Goal: Task Accomplishment & Management: Complete application form

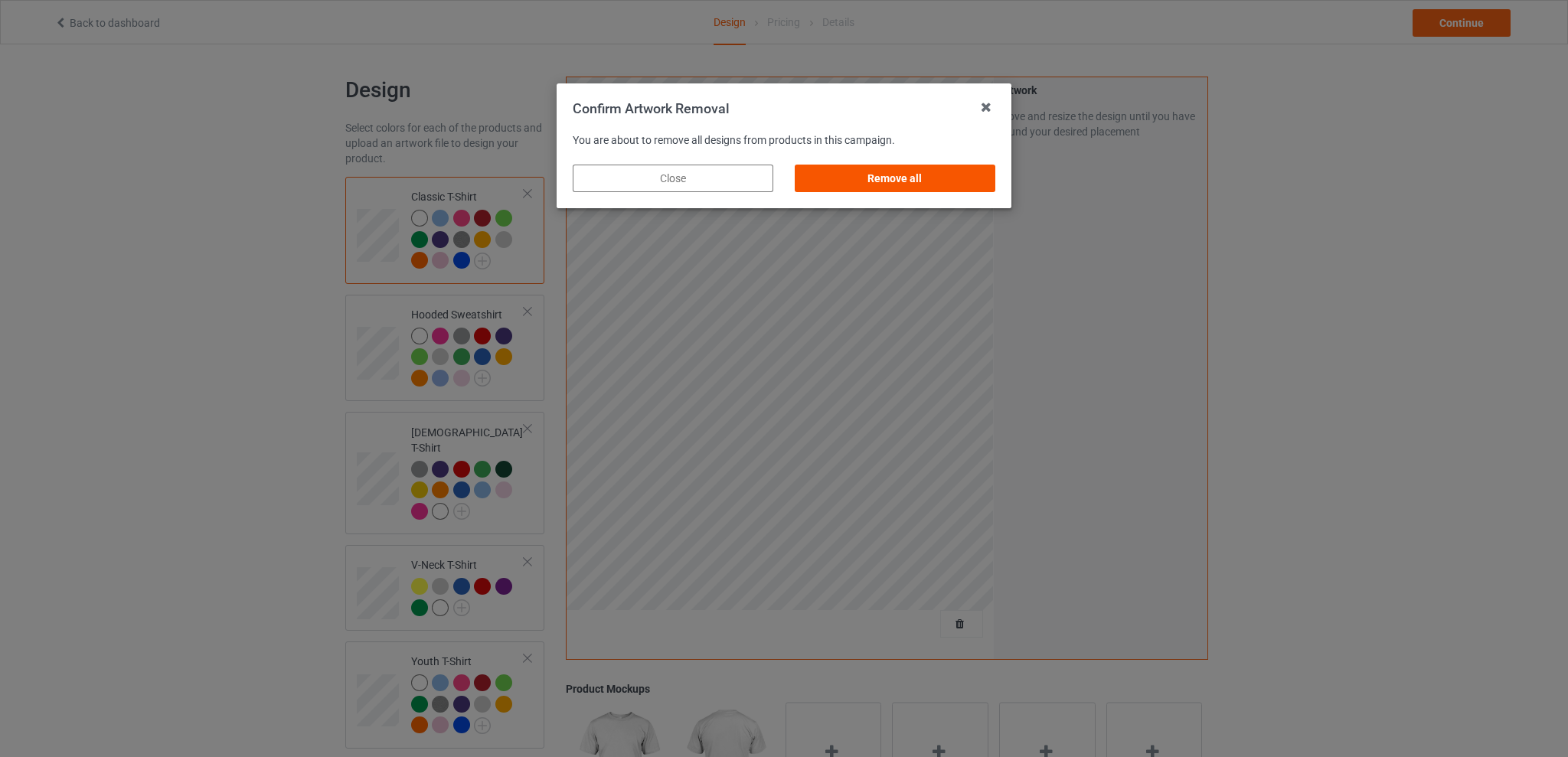
click at [917, 170] on div "Remove all" at bounding box center [894, 178] width 200 height 28
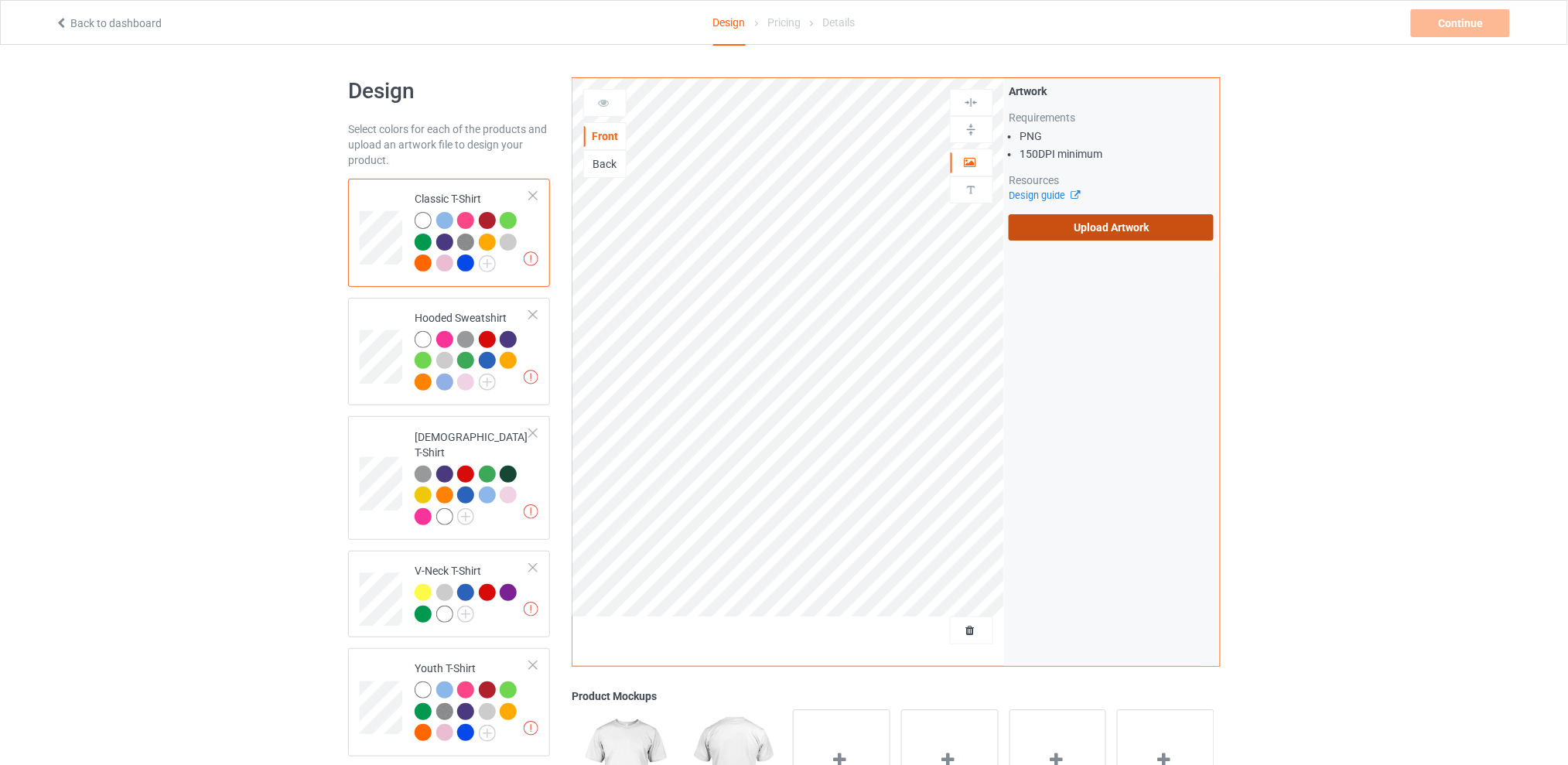
click at [1065, 221] on label "Upload Artwork" at bounding box center [1111, 227] width 205 height 26
click at [0, 0] on input "Upload Artwork" at bounding box center [0, 0] width 0 height 0
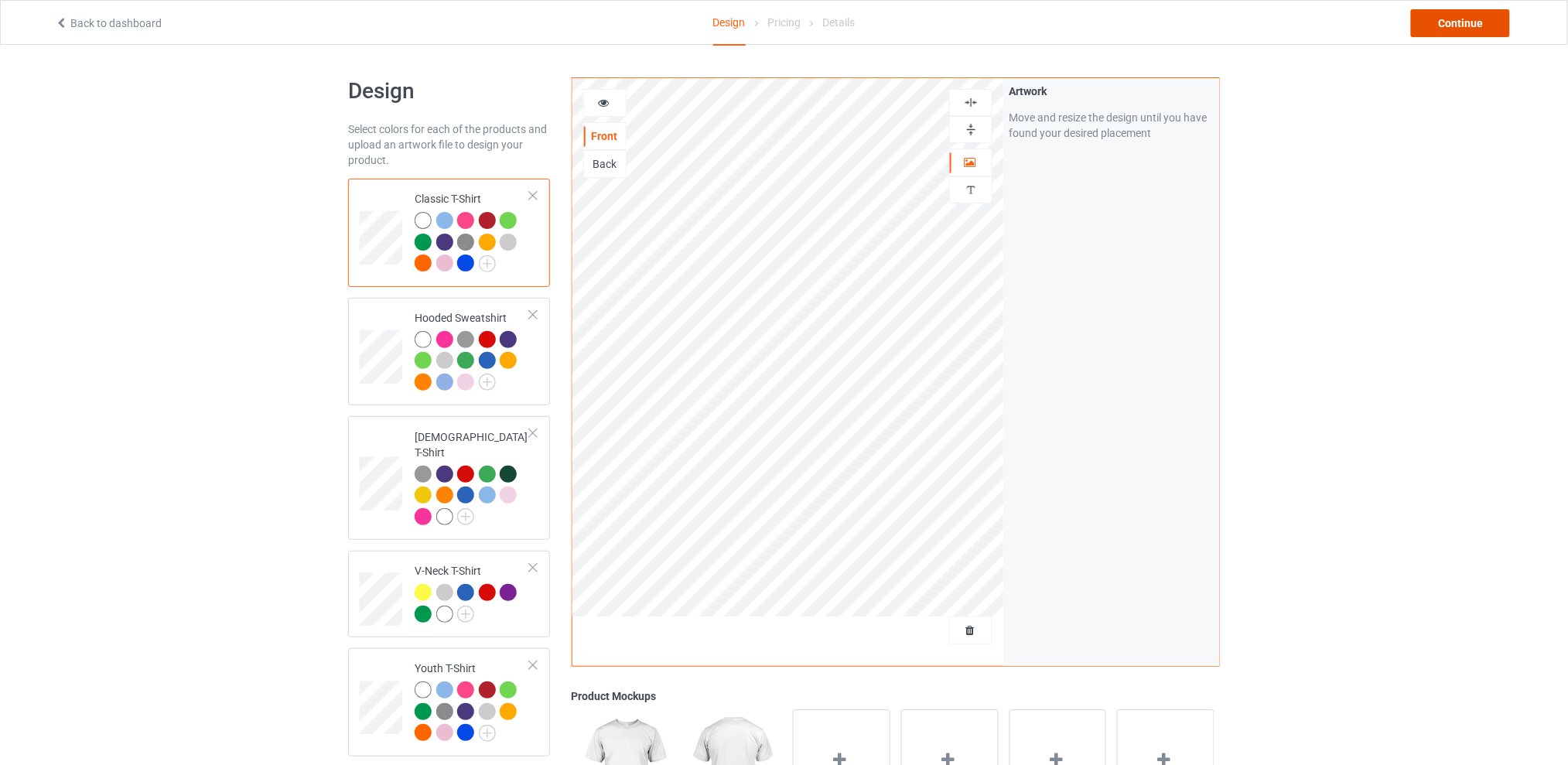
click at [1455, 22] on div "Continue" at bounding box center [1460, 22] width 99 height 28
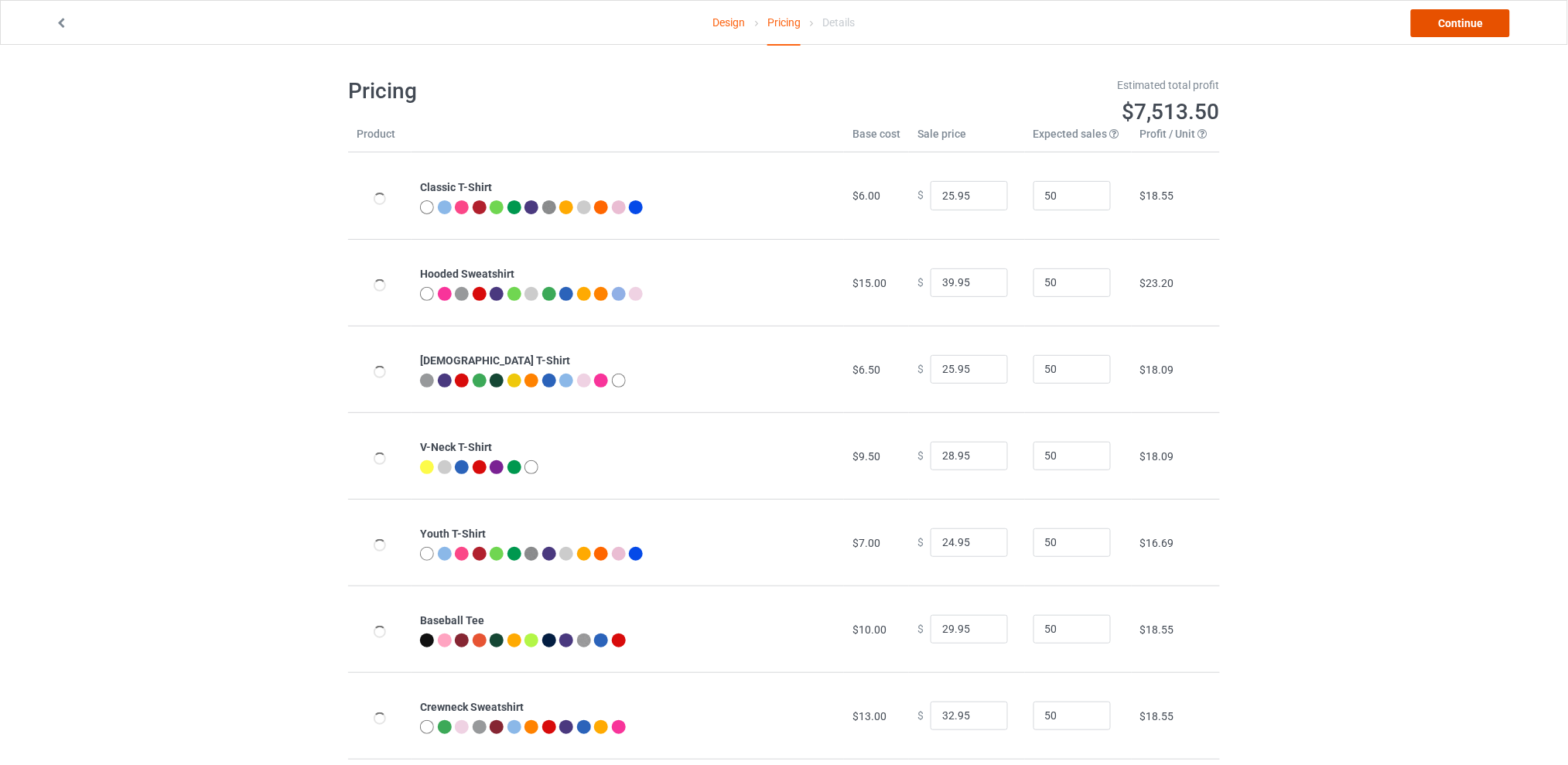
click at [1440, 25] on link "Continue" at bounding box center [1460, 22] width 99 height 28
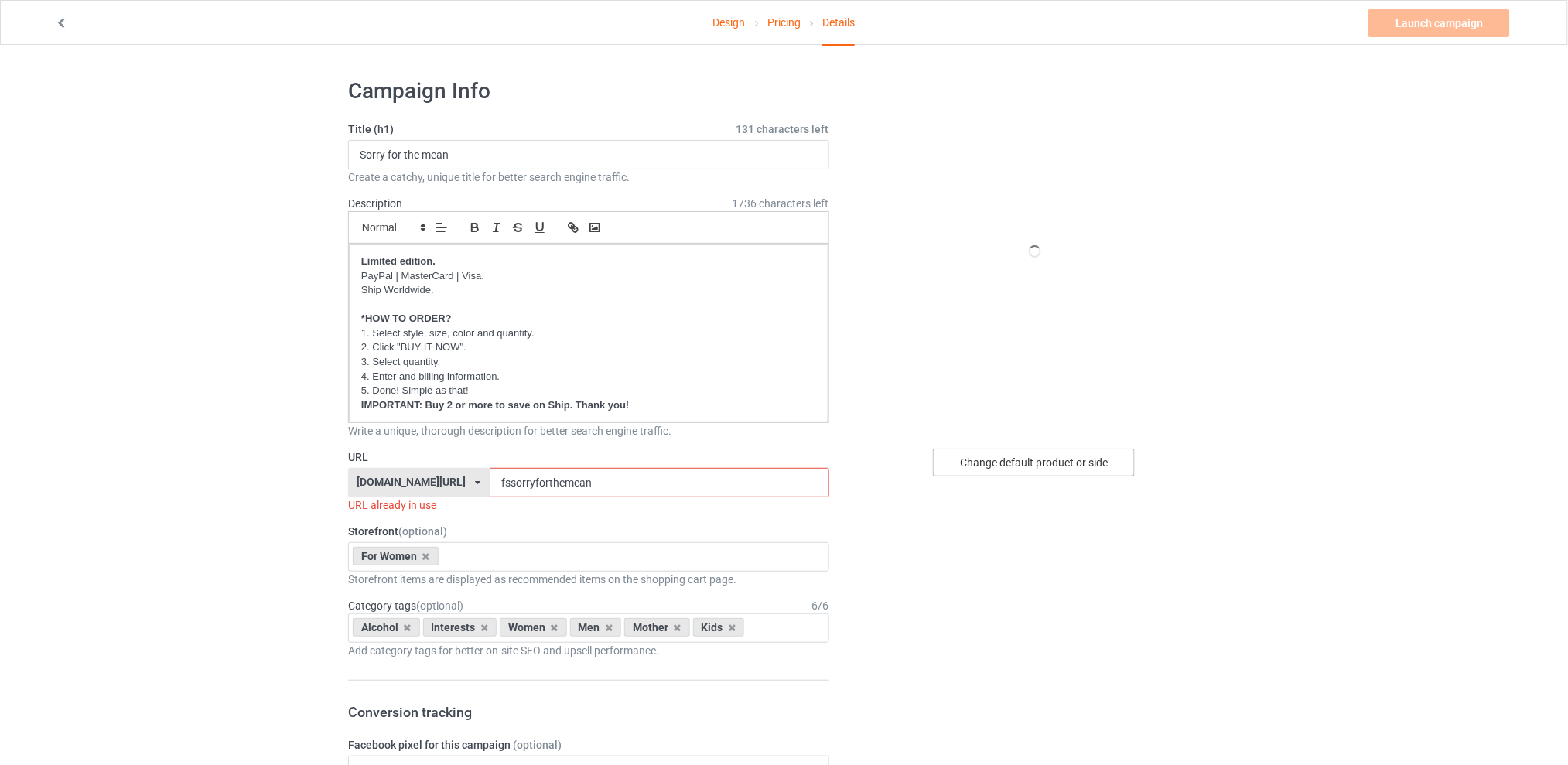
click at [996, 463] on div "Change default product or side" at bounding box center [1033, 462] width 202 height 28
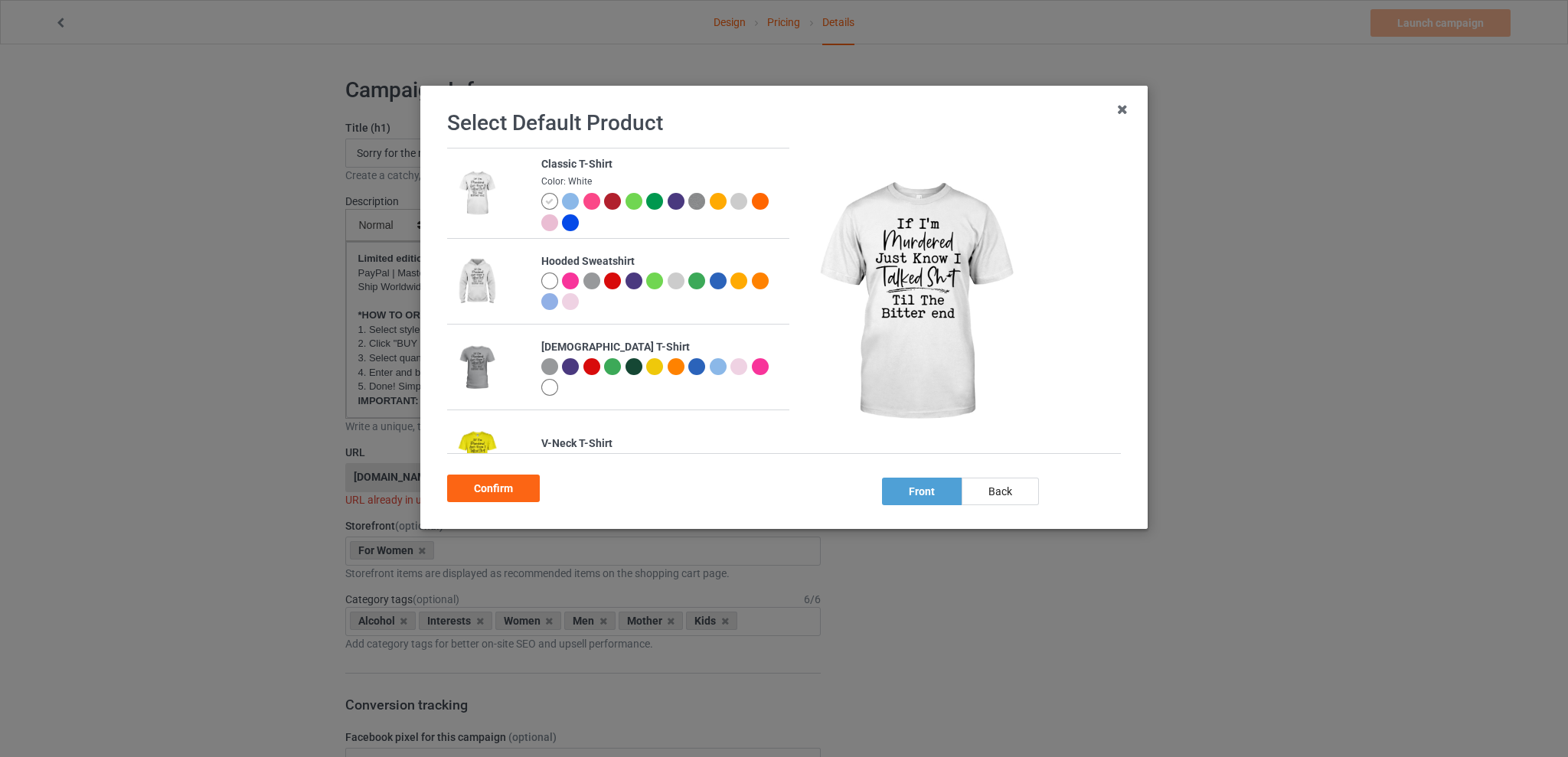
click at [567, 197] on div at bounding box center [570, 201] width 17 height 17
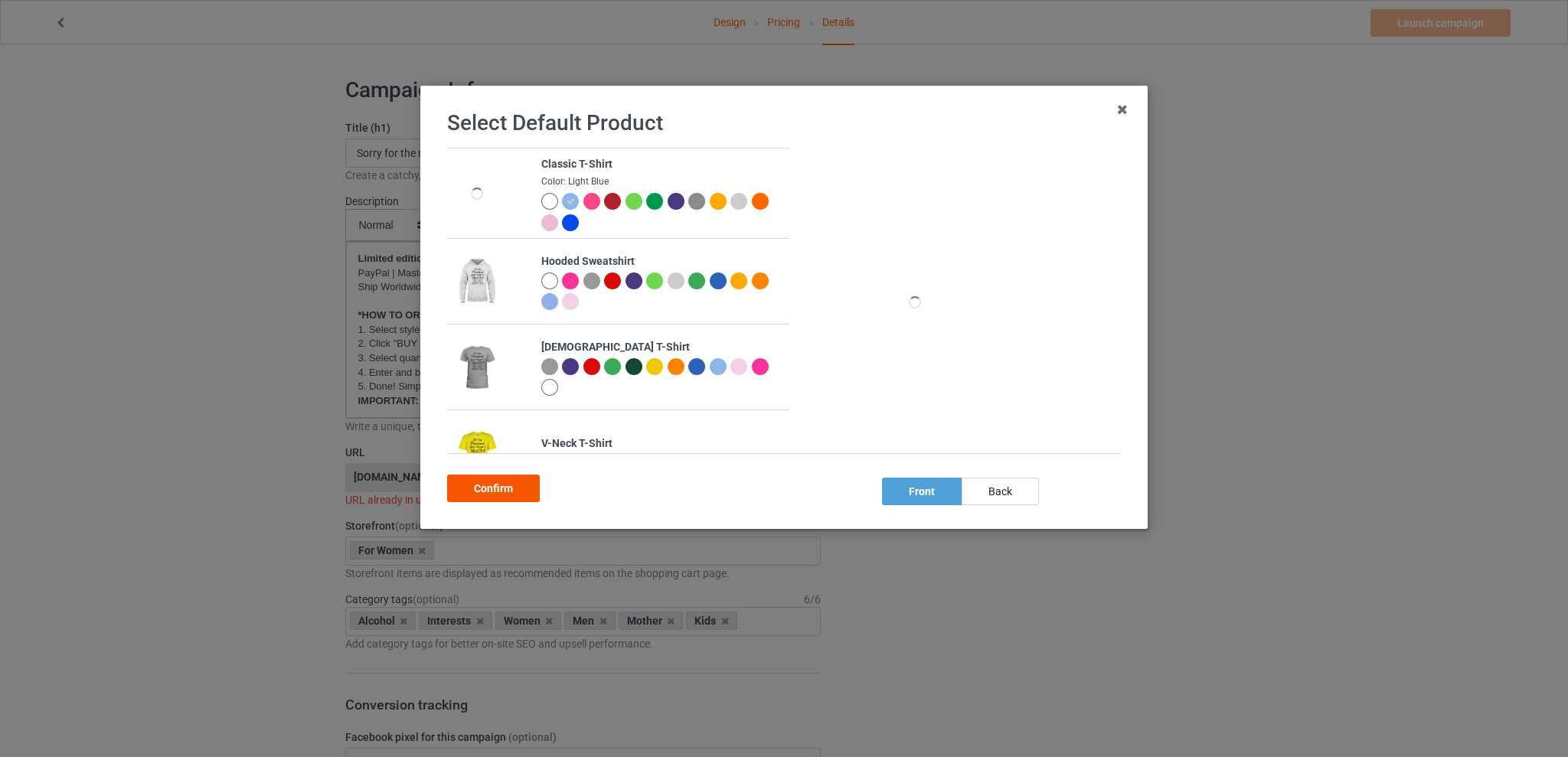
click at [500, 486] on div "Confirm" at bounding box center [494, 488] width 92 height 28
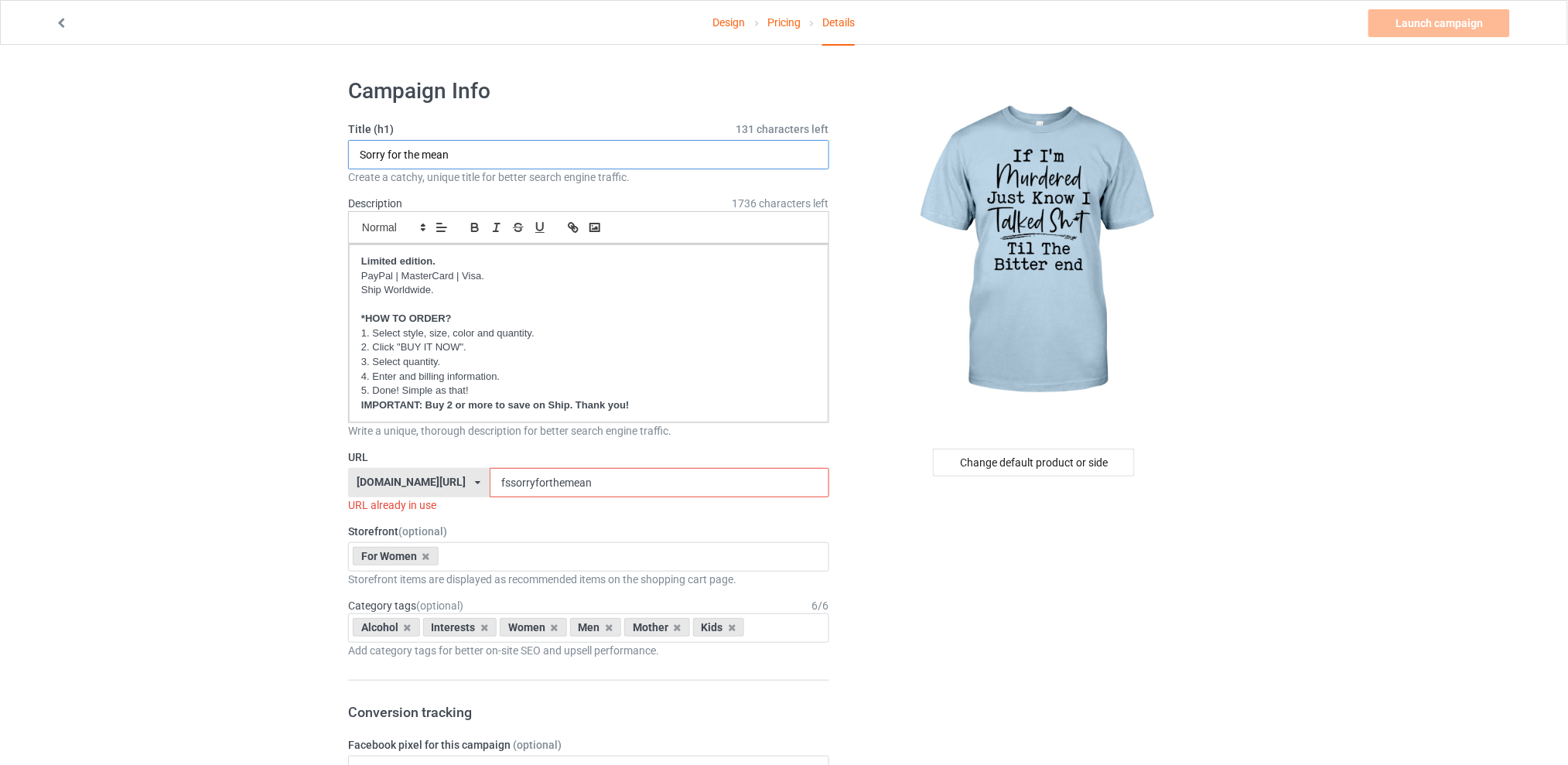
drag, startPoint x: 492, startPoint y: 155, endPoint x: 278, endPoint y: 156, distance: 214.0
type input "If i'm murdered"
drag, startPoint x: 616, startPoint y: 486, endPoint x: 479, endPoint y: 489, distance: 137.0
click at [479, 489] on div "[DOMAIN_NAME][URL] [DOMAIN_NAME][URL] [DOMAIN_NAME][URL] [DOMAIN_NAME][URL] 5d7…" at bounding box center [588, 483] width 481 height 30
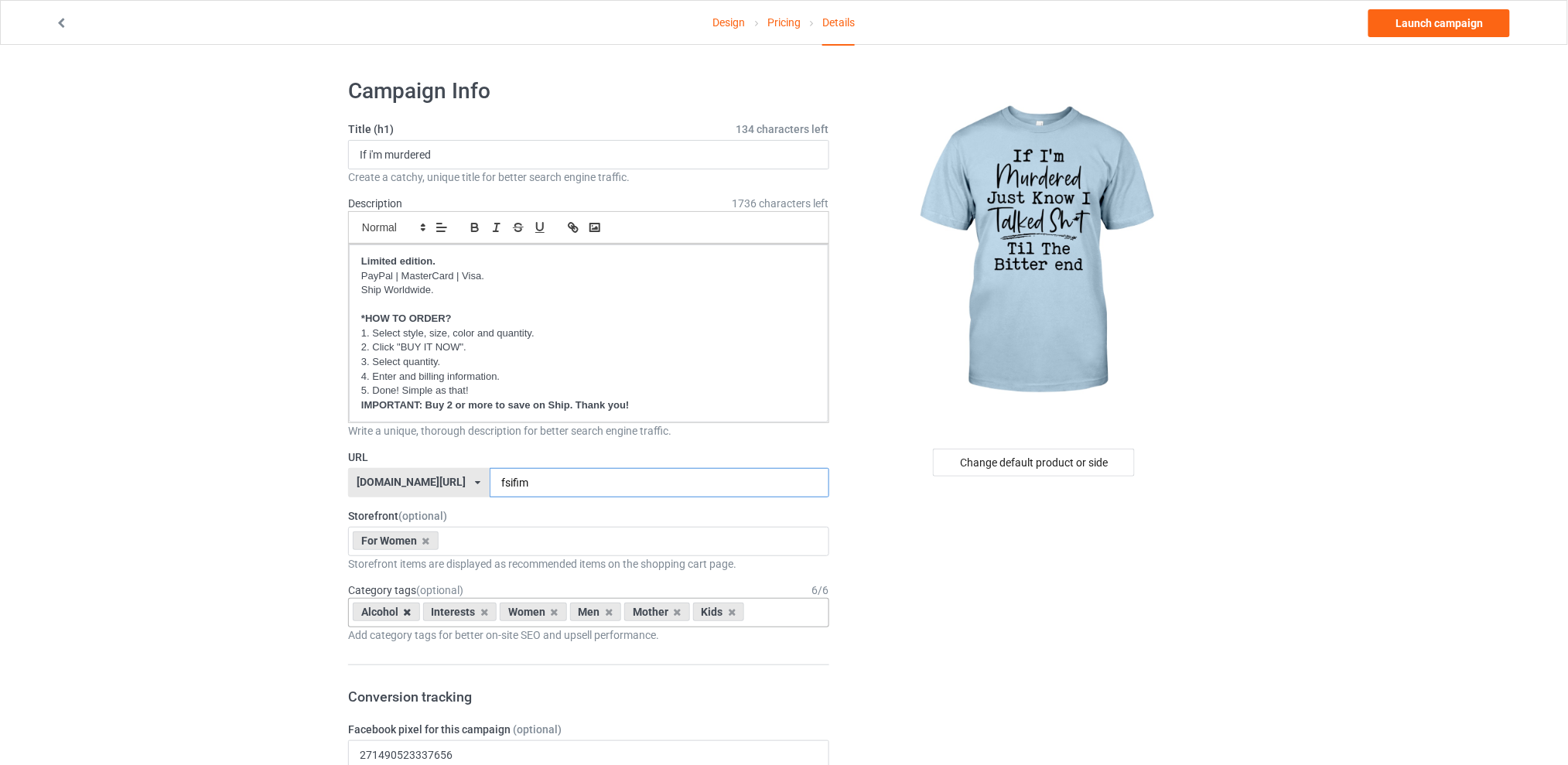
type input "fsifim"
click at [405, 612] on icon at bounding box center [407, 612] width 8 height 10
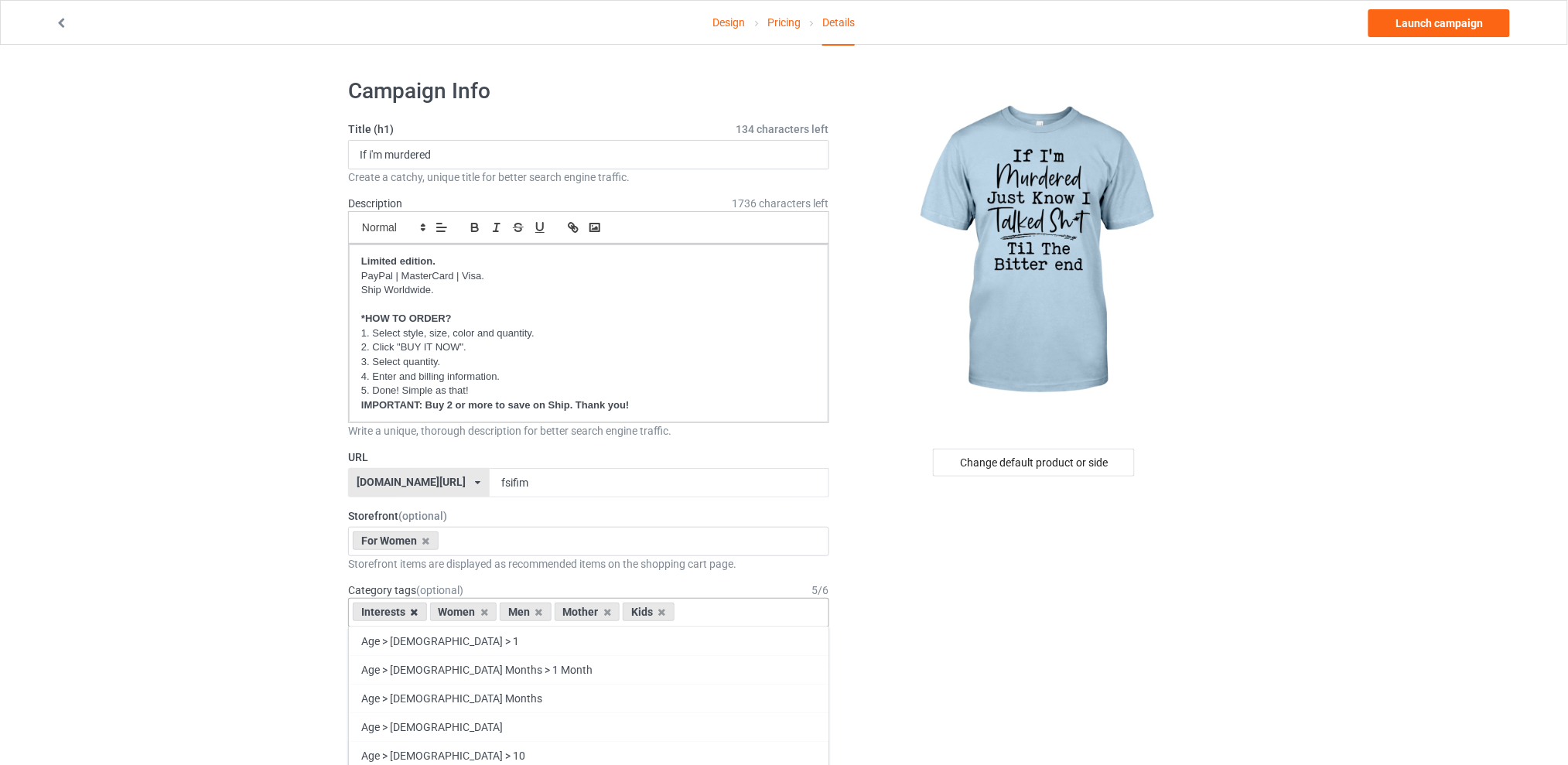
click at [411, 613] on icon at bounding box center [414, 612] width 8 height 10
click at [461, 609] on icon at bounding box center [462, 612] width 8 height 10
click at [476, 611] on icon at bounding box center [475, 612] width 8 height 10
click at [462, 614] on icon at bounding box center [462, 612] width 8 height 10
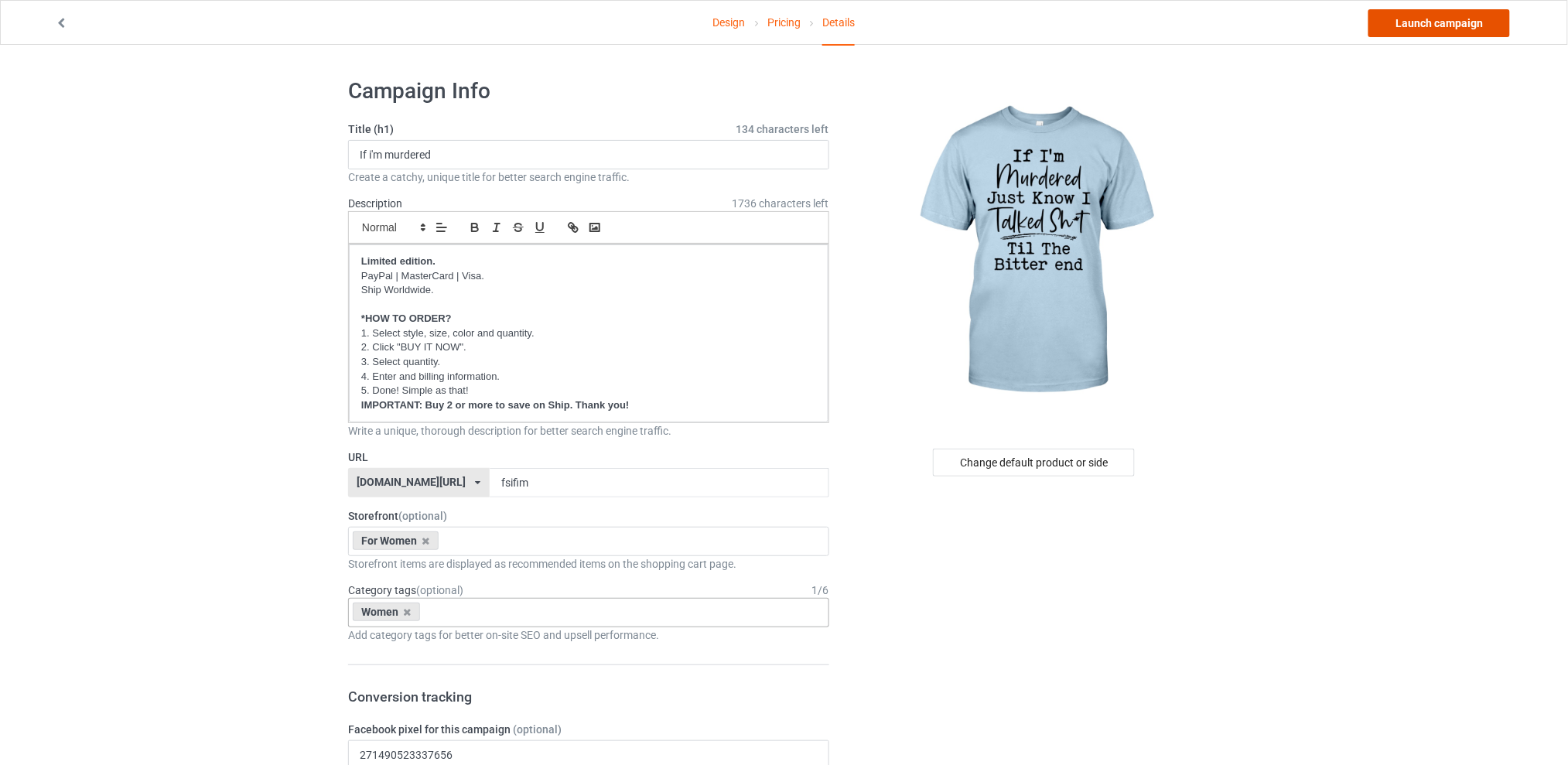
click at [1434, 22] on link "Launch campaign" at bounding box center [1440, 22] width 142 height 28
